Goal: Task Accomplishment & Management: Use online tool/utility

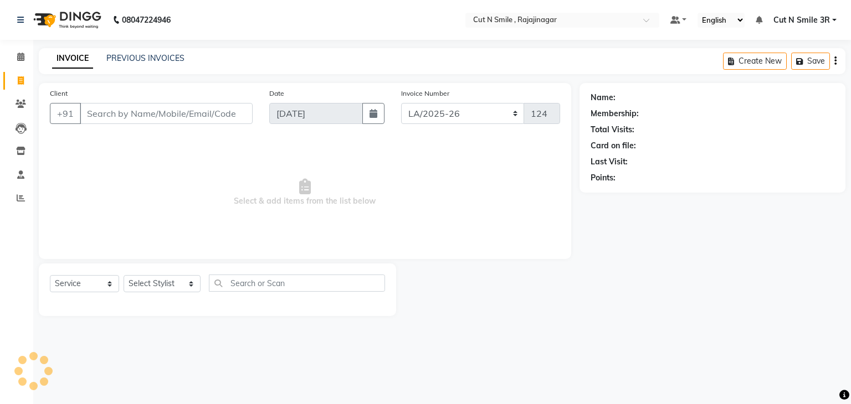
select select "7187"
select select "service"
select select "7181"
click at [401, 103] on select "[PERSON_NAME]/25-26 LA/2025-26 SH/25 CH/25 SA/25" at bounding box center [463, 113] width 124 height 21
type input "2619"
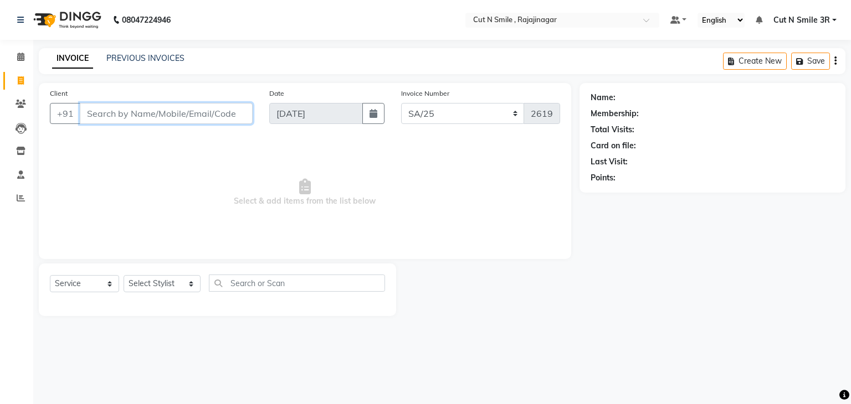
click at [182, 116] on input "Client" at bounding box center [166, 113] width 173 height 21
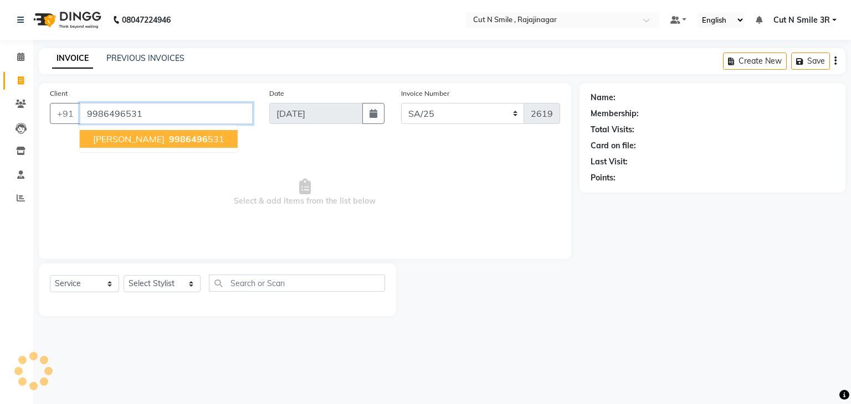
type input "9986496531"
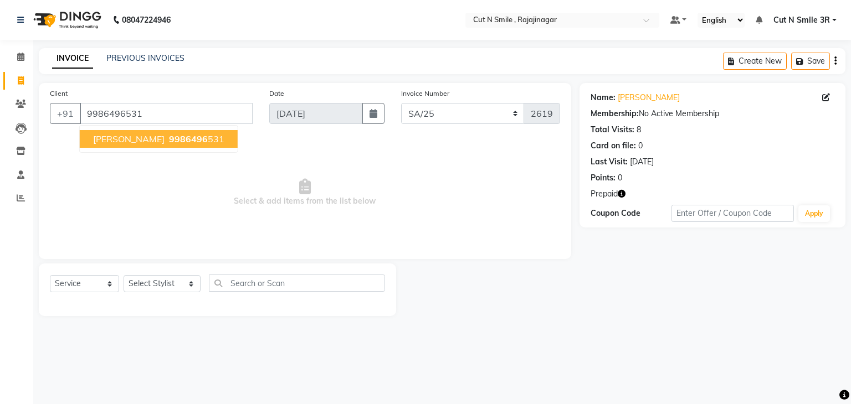
click at [621, 190] on icon "button" at bounding box center [622, 194] width 8 height 8
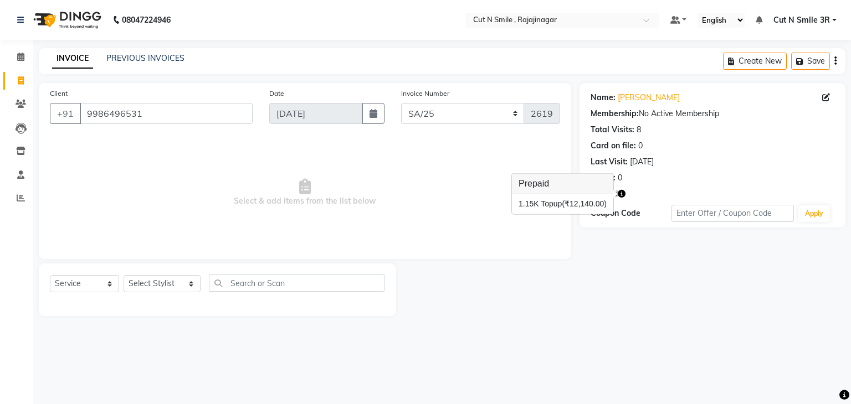
click at [577, 311] on div at bounding box center [487, 290] width 183 height 53
click at [150, 286] on select "Select Stylist [PERSON_NAME] Ammu 3R [PERSON_NAME] VN [PERSON_NAME] 3R [PERSON_…" at bounding box center [162, 283] width 77 height 17
select select "57482"
click at [124, 276] on select "Select Stylist [PERSON_NAME] Ammu 3R [PERSON_NAME] VN [PERSON_NAME] 3R [PERSON_…" at bounding box center [162, 283] width 77 height 17
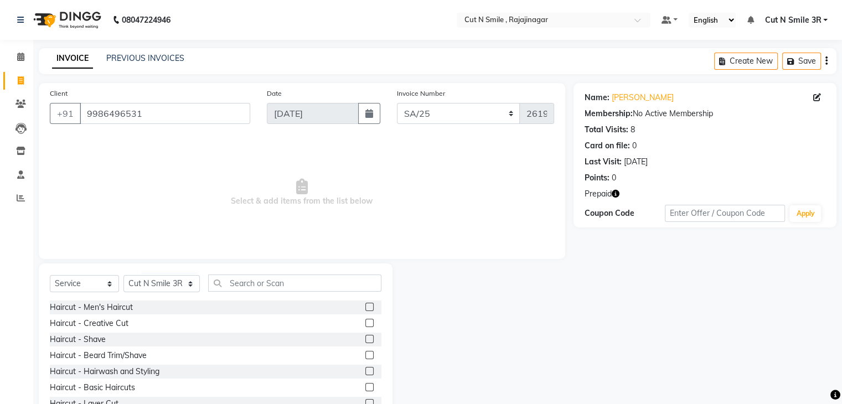
click at [366, 324] on label at bounding box center [370, 323] width 8 height 8
click at [366, 324] on input "checkbox" at bounding box center [369, 323] width 7 height 7
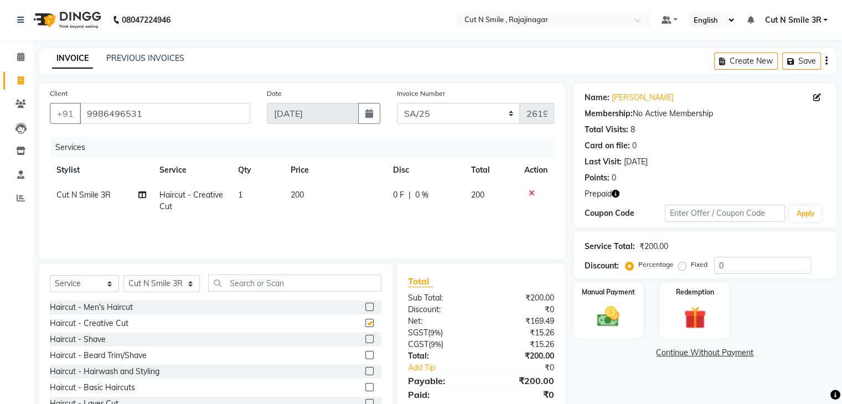
checkbox input "false"
click at [366, 354] on label at bounding box center [370, 355] width 8 height 8
click at [366, 354] on input "checkbox" at bounding box center [369, 355] width 7 height 7
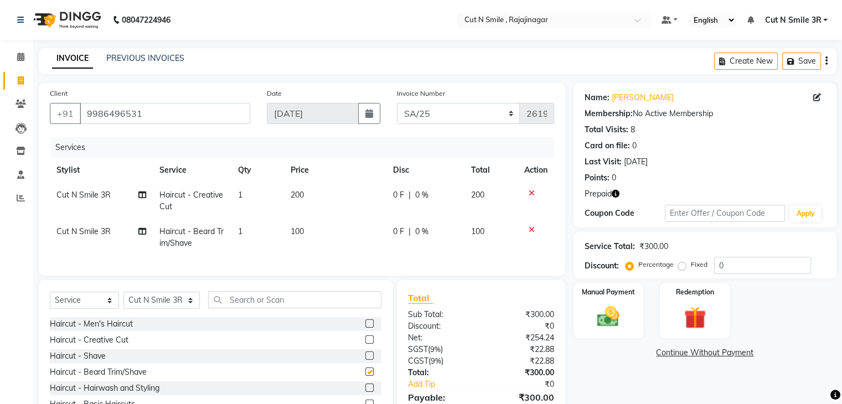
checkbox input "false"
click at [691, 317] on img at bounding box center [694, 318] width 37 height 28
click at [709, 355] on span "Prepaid 1" at bounding box center [702, 354] width 36 height 13
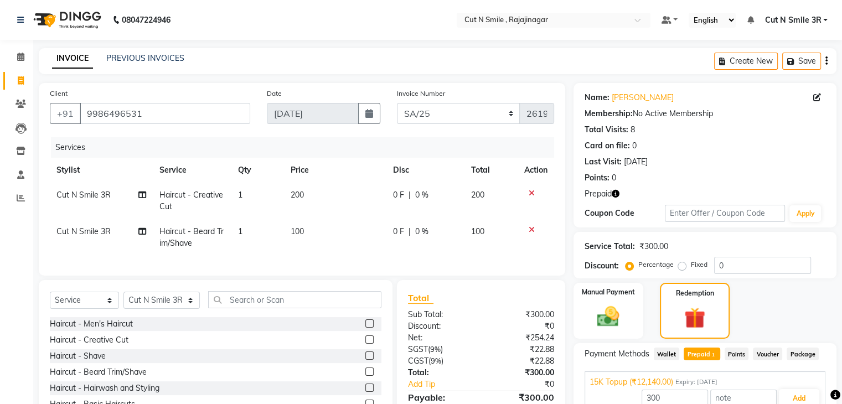
scroll to position [65, 0]
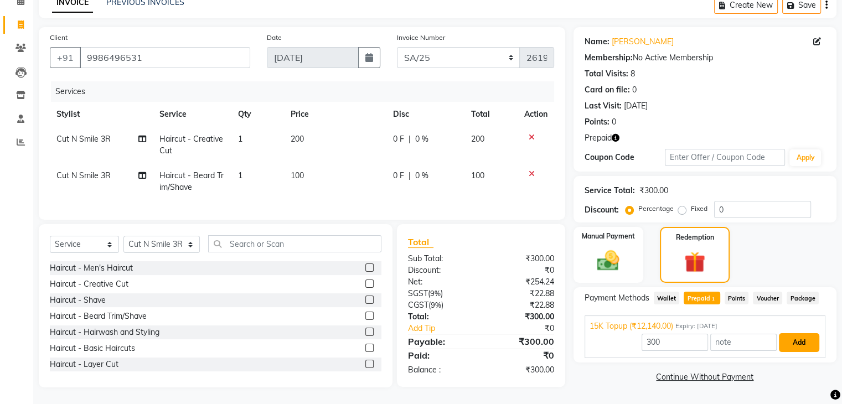
click at [803, 334] on button "Add" at bounding box center [799, 342] width 40 height 19
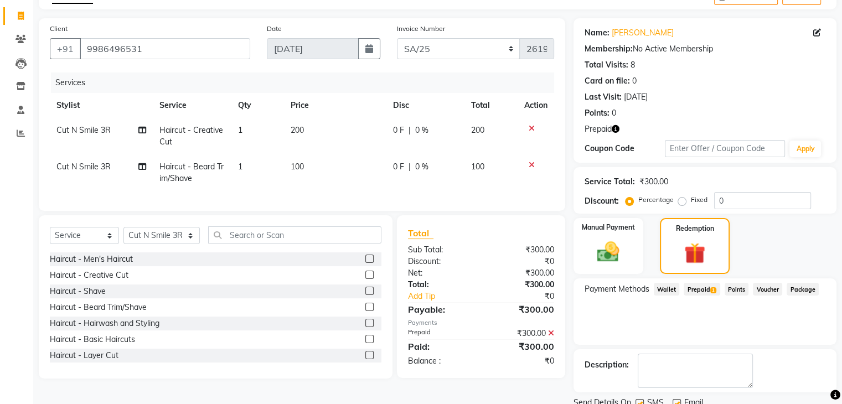
scroll to position [107, 0]
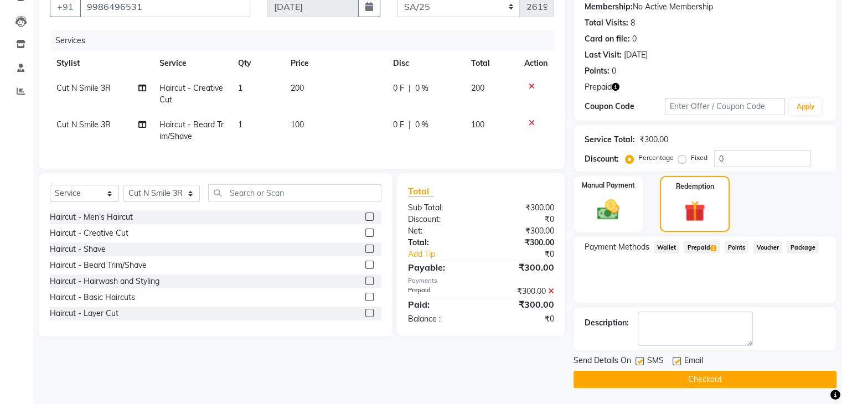
click at [726, 386] on button "Checkout" at bounding box center [705, 379] width 263 height 17
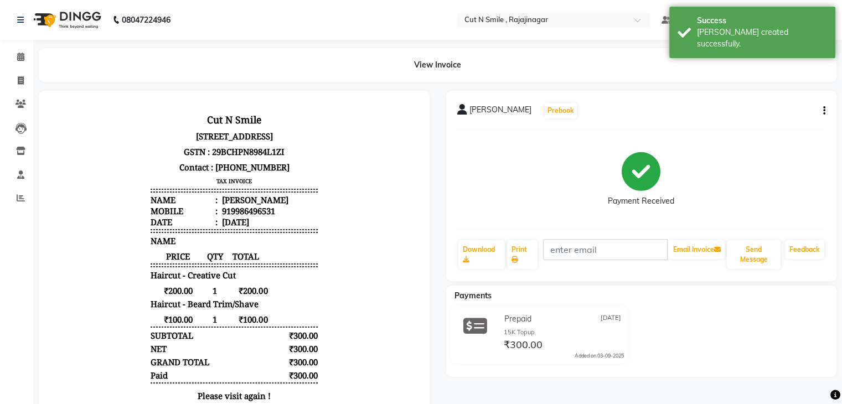
scroll to position [89, 0]
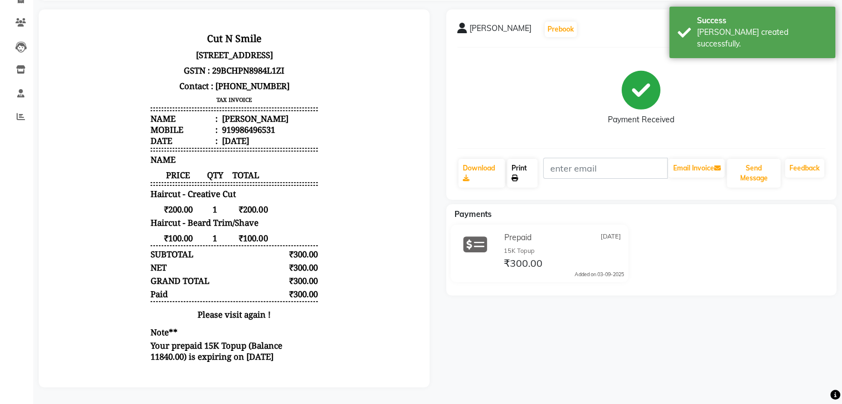
click at [521, 164] on link "Print" at bounding box center [522, 173] width 30 height 29
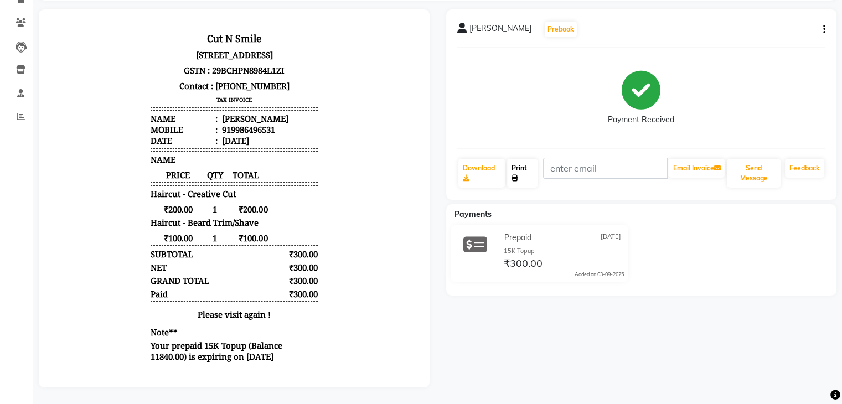
scroll to position [0, 0]
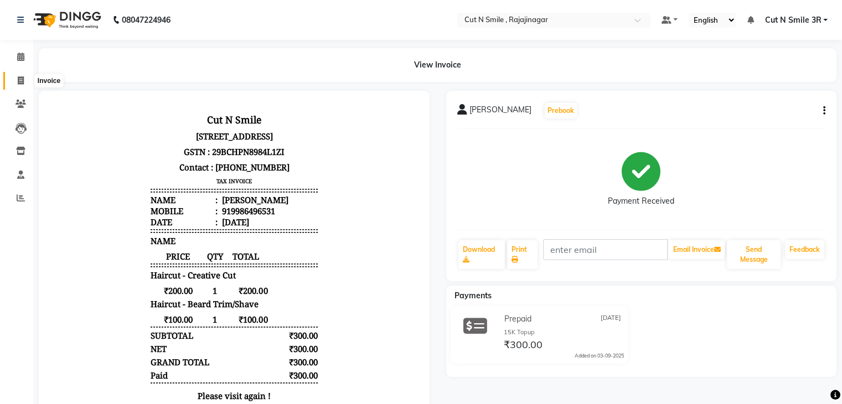
click at [19, 75] on span at bounding box center [20, 81] width 19 height 13
select select "service"
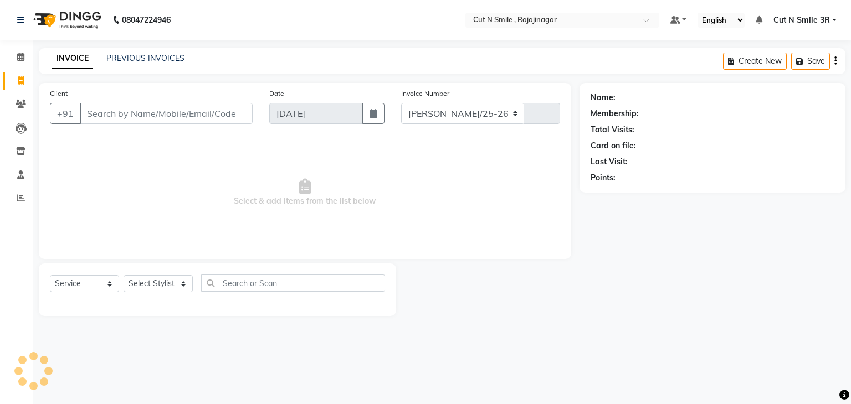
select select "7187"
type input "124"
click at [438, 114] on select "[PERSON_NAME]/25-26 LA/2025-26 SH/25 CH/25 SA/25" at bounding box center [463, 113] width 124 height 21
select select "7181"
click at [401, 103] on select "[PERSON_NAME]/25-26 LA/2025-26 SH/25 CH/25 SA/25" at bounding box center [463, 113] width 124 height 21
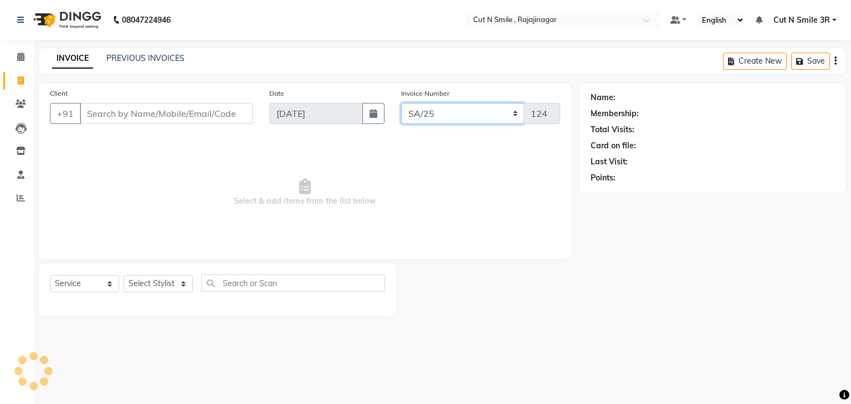
type input "2620"
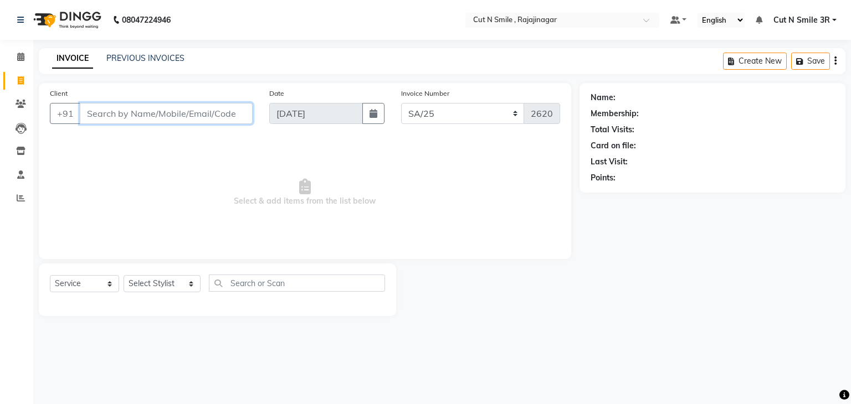
click at [176, 117] on input "Client" at bounding box center [166, 113] width 173 height 21
click at [145, 119] on input "9742494843" at bounding box center [138, 113] width 116 height 21
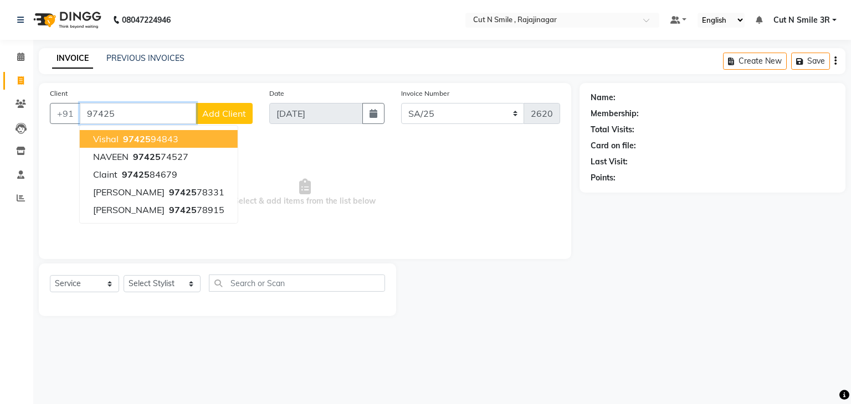
click at [147, 137] on span "97425" at bounding box center [137, 138] width 28 height 11
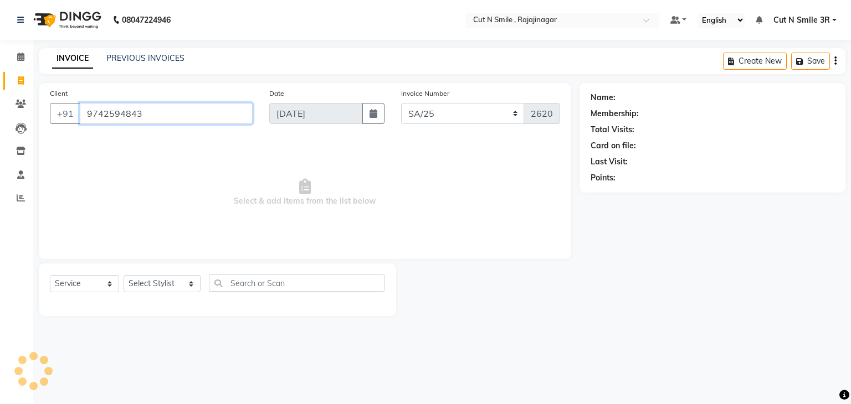
type input "9742594843"
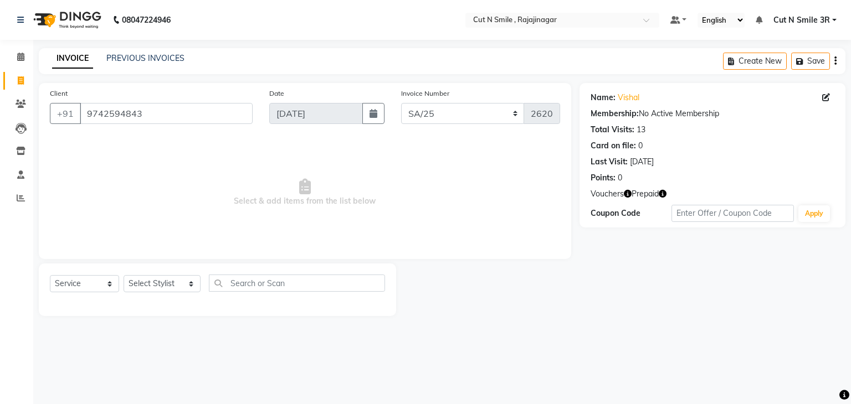
click at [660, 194] on icon "button" at bounding box center [662, 194] width 8 height 8
click at [655, 269] on div "Name: Vishal Membership: No Active Membership Total Visits: 13 Card on file: 0 …" at bounding box center [716, 199] width 274 height 233
click at [625, 196] on icon "button" at bounding box center [628, 194] width 8 height 8
click at [613, 295] on div "Name: Vishal Membership: No Active Membership Total Visits: 13 Card on file: 0 …" at bounding box center [716, 199] width 274 height 233
click at [131, 286] on select "Select Stylist [PERSON_NAME] Ammu 3R [PERSON_NAME] VN [PERSON_NAME] 3R [PERSON_…" at bounding box center [162, 283] width 77 height 17
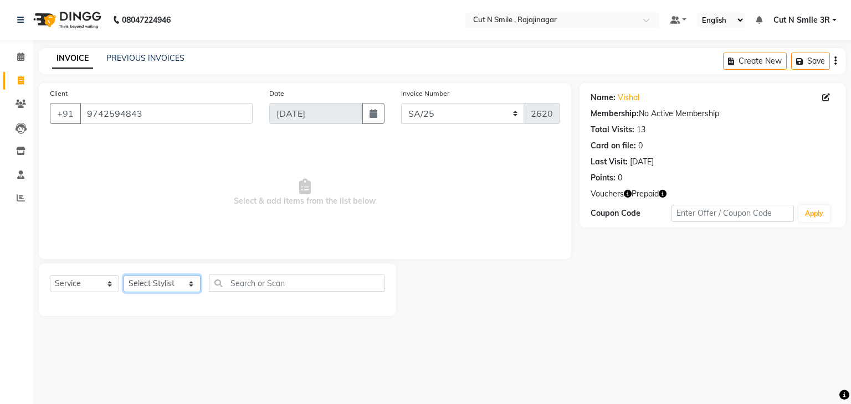
select select "79171"
click at [124, 276] on select "Select Stylist [PERSON_NAME] Ammu 3R [PERSON_NAME] VN [PERSON_NAME] 3R [PERSON_…" at bounding box center [162, 283] width 77 height 17
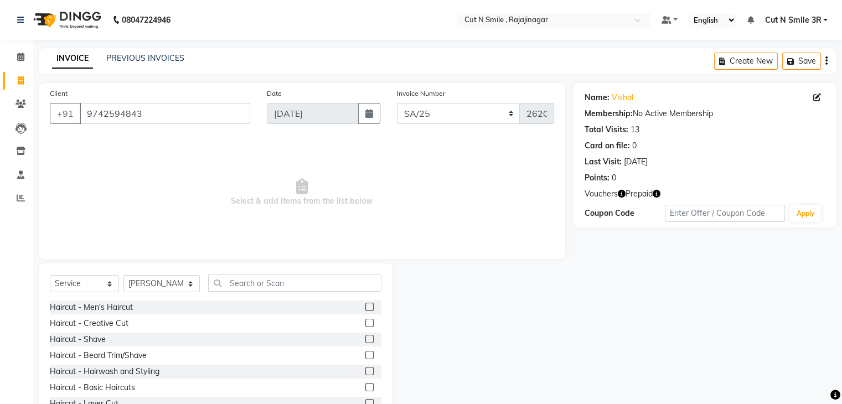
click at [366, 328] on div at bounding box center [369, 325] width 7 height 12
click at [366, 326] on label at bounding box center [370, 323] width 8 height 8
click at [366, 326] on input "checkbox" at bounding box center [369, 323] width 7 height 7
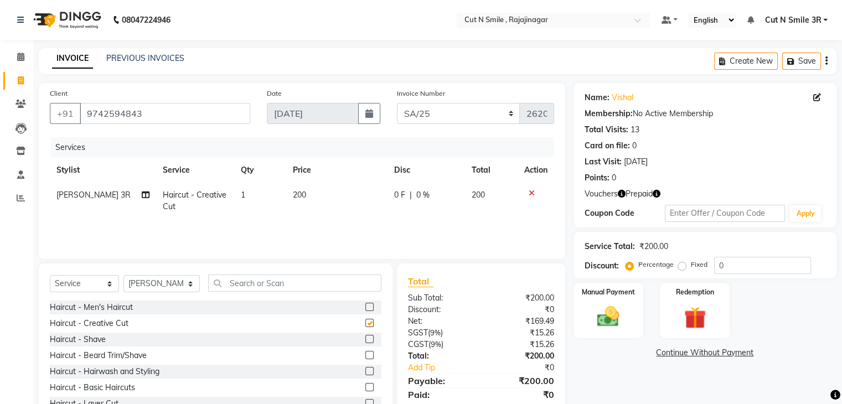
checkbox input "false"
click at [366, 354] on label at bounding box center [370, 355] width 8 height 8
click at [366, 354] on input "checkbox" at bounding box center [369, 355] width 7 height 7
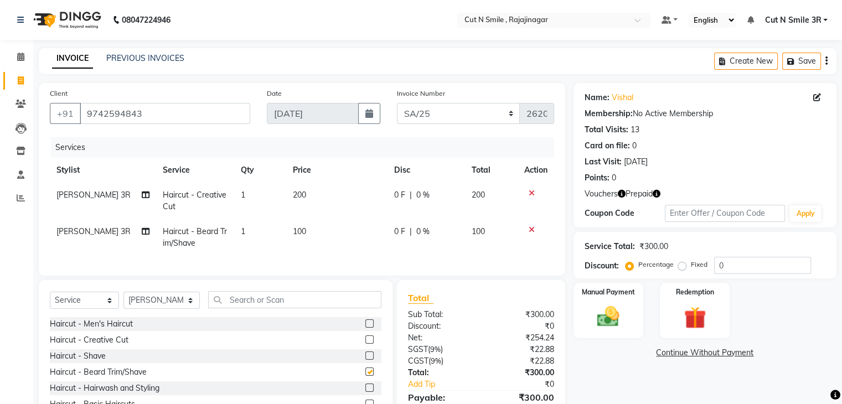
checkbox input "false"
click at [688, 319] on img at bounding box center [694, 318] width 37 height 28
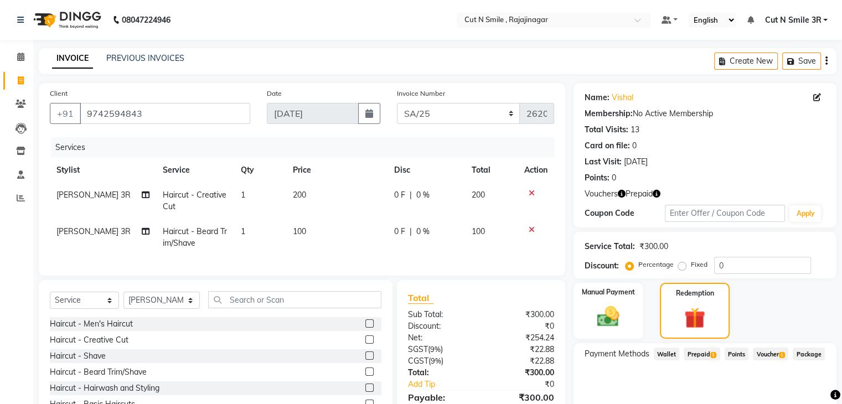
click at [717, 353] on span "Prepaid 1" at bounding box center [702, 354] width 36 height 13
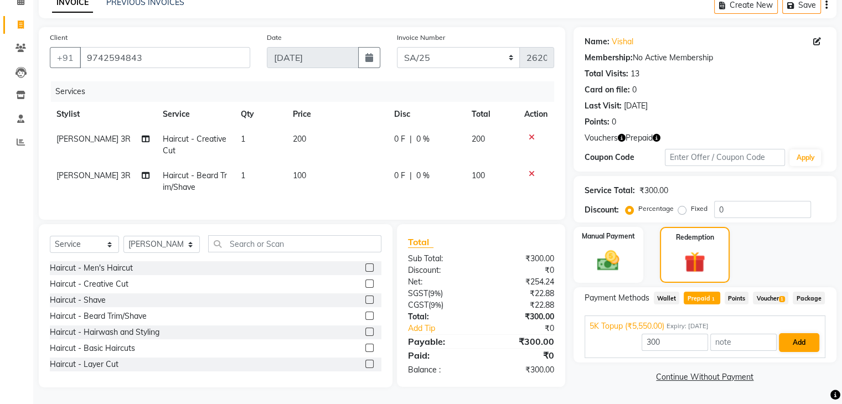
drag, startPoint x: 797, startPoint y: 355, endPoint x: 797, endPoint y: 346, distance: 8.9
click at [797, 346] on div "300 Add" at bounding box center [705, 342] width 231 height 21
click at [797, 346] on button "Add" at bounding box center [799, 342] width 40 height 19
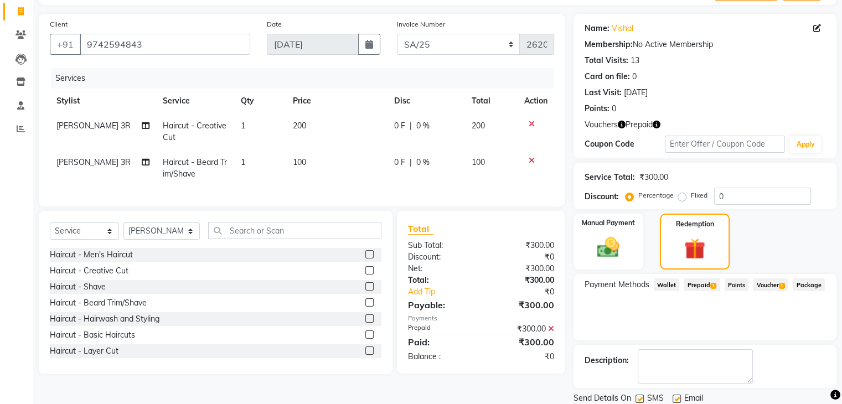
scroll to position [107, 0]
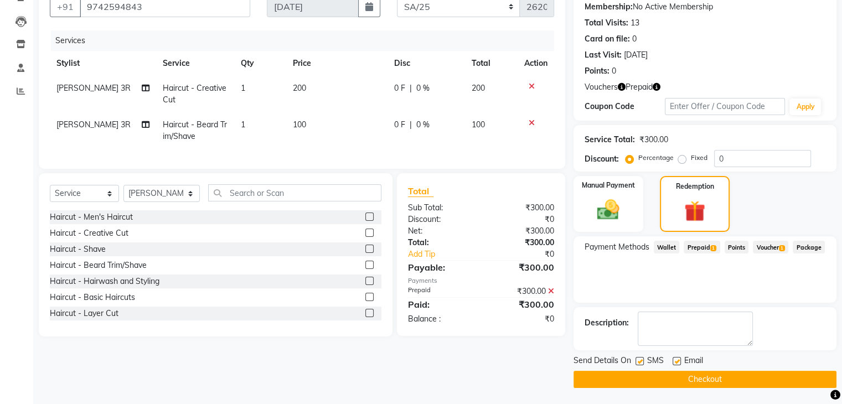
click at [770, 375] on button "Checkout" at bounding box center [705, 379] width 263 height 17
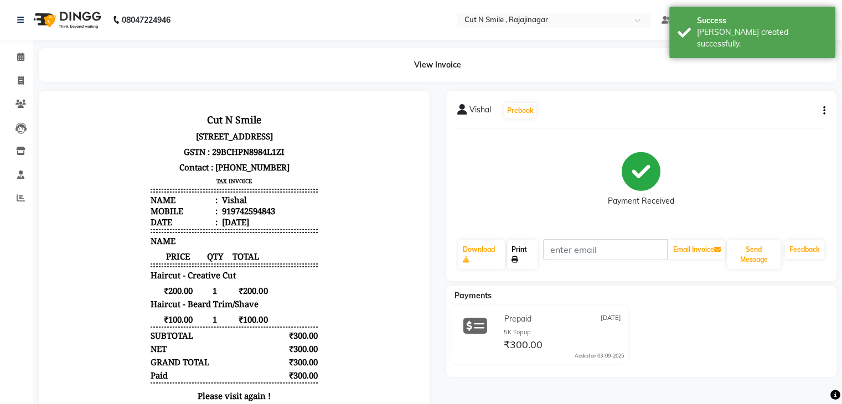
click at [518, 255] on link "Print" at bounding box center [522, 254] width 30 height 29
click at [18, 81] on icon at bounding box center [21, 80] width 6 height 8
select select "service"
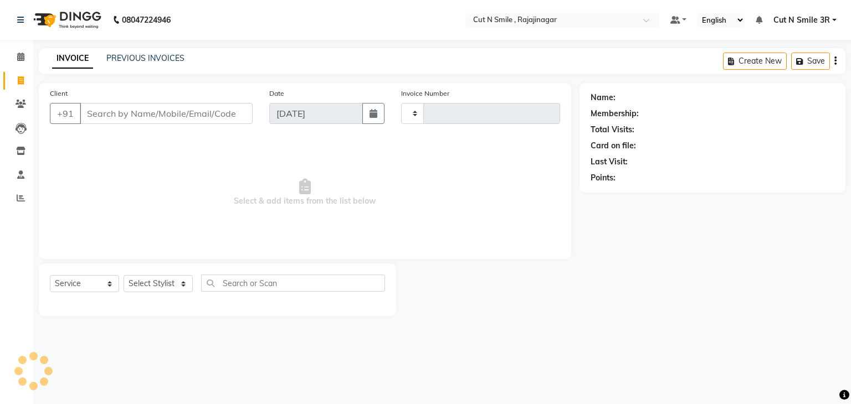
type input "124"
click at [437, 118] on select "[PERSON_NAME]/25-26 LA/2025-26 SH/25 CH/25 SA/25" at bounding box center [463, 113] width 124 height 21
select select "7181"
click at [401, 103] on select "[PERSON_NAME]/25-26 LA/2025-26 SH/25 CH/25 SA/25" at bounding box center [463, 113] width 124 height 21
type input "2621"
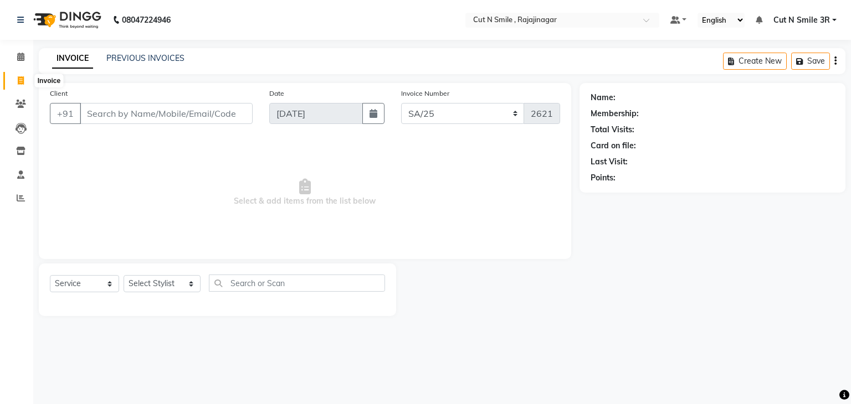
click at [22, 82] on icon at bounding box center [21, 80] width 6 height 8
select select "service"
type input "124"
click at [450, 113] on select "[PERSON_NAME]/25-26 LA/2025-26 SH/25 CH/25 SA/25" at bounding box center [463, 113] width 124 height 21
select select "7181"
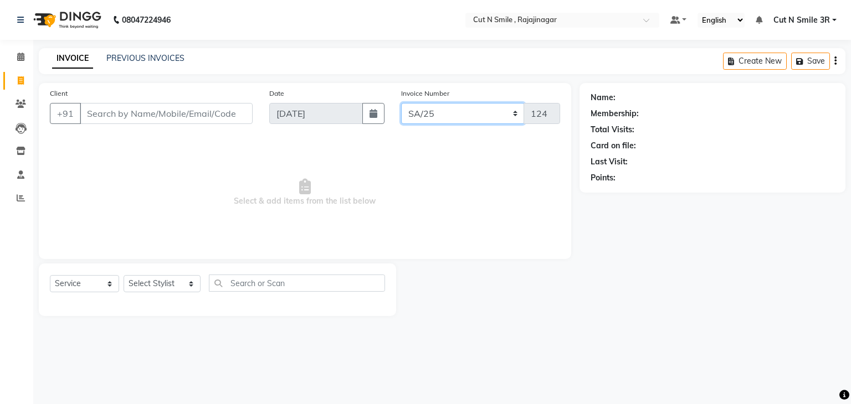
click at [401, 103] on select "[PERSON_NAME]/25-26 LA/2025-26 SH/25 CH/25 SA/25" at bounding box center [463, 113] width 124 height 21
type input "2621"
